Goal: Information Seeking & Learning: Learn about a topic

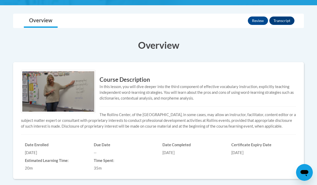
scroll to position [142, 0]
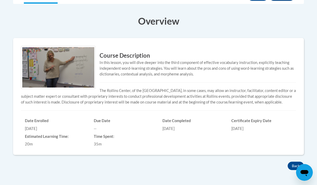
click at [297, 165] on button "Back" at bounding box center [296, 166] width 16 height 8
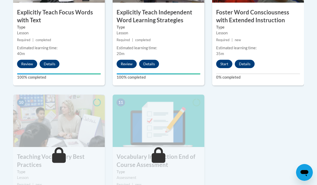
click at [226, 64] on button "Start" at bounding box center [224, 64] width 16 height 8
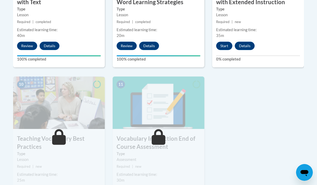
scroll to position [542, 0]
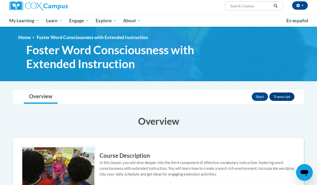
scroll to position [46, 0]
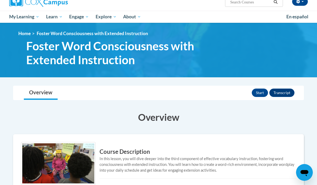
click at [260, 94] on button "Start" at bounding box center [260, 93] width 16 height 8
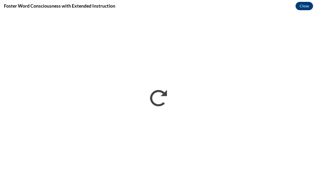
scroll to position [0, 0]
